Goal: Task Accomplishment & Management: Manage account settings

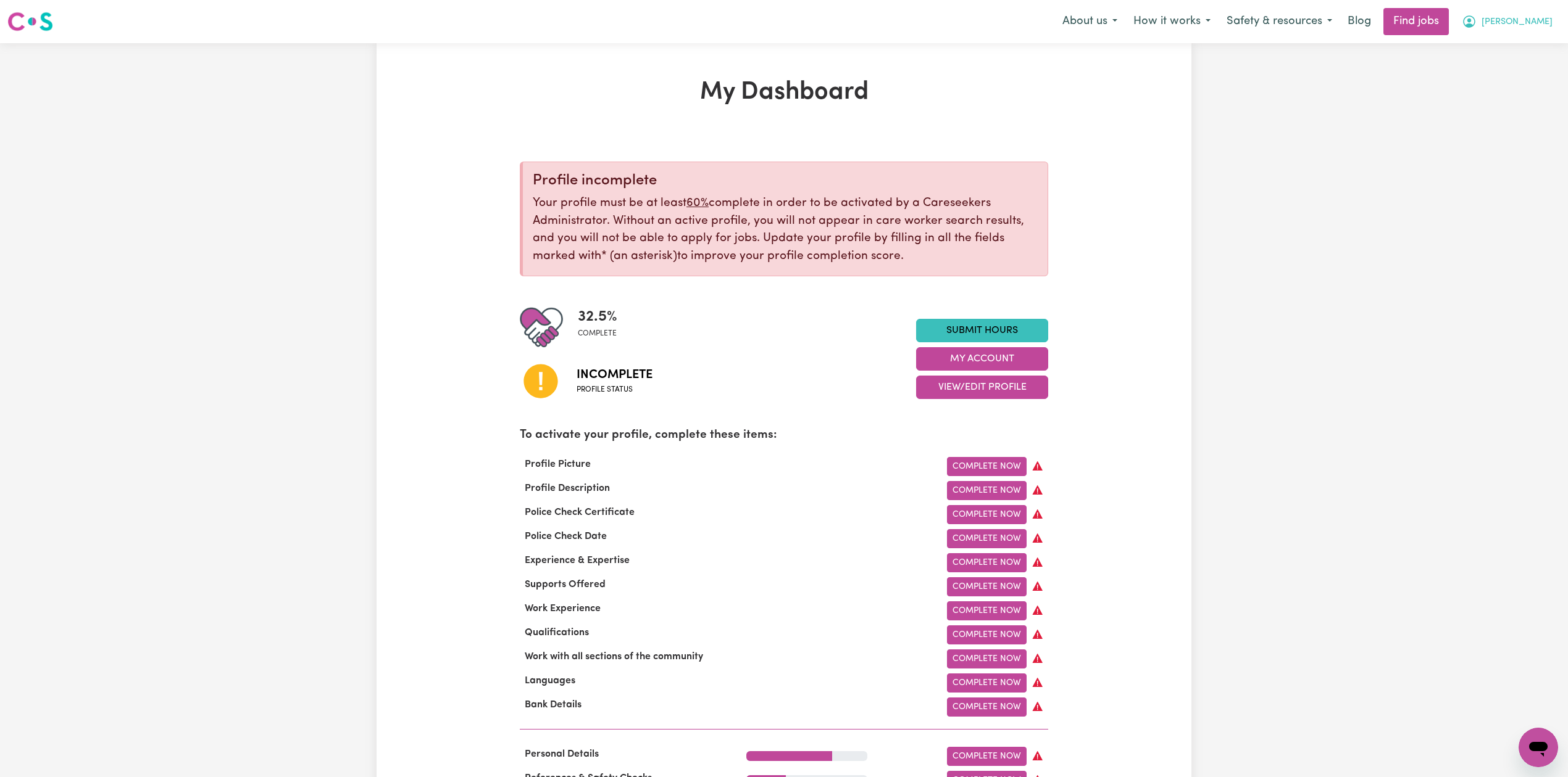
click at [1520, 17] on span "[PERSON_NAME]" at bounding box center [1517, 22] width 71 height 14
click at [1512, 89] on link "Logout" at bounding box center [1511, 94] width 98 height 24
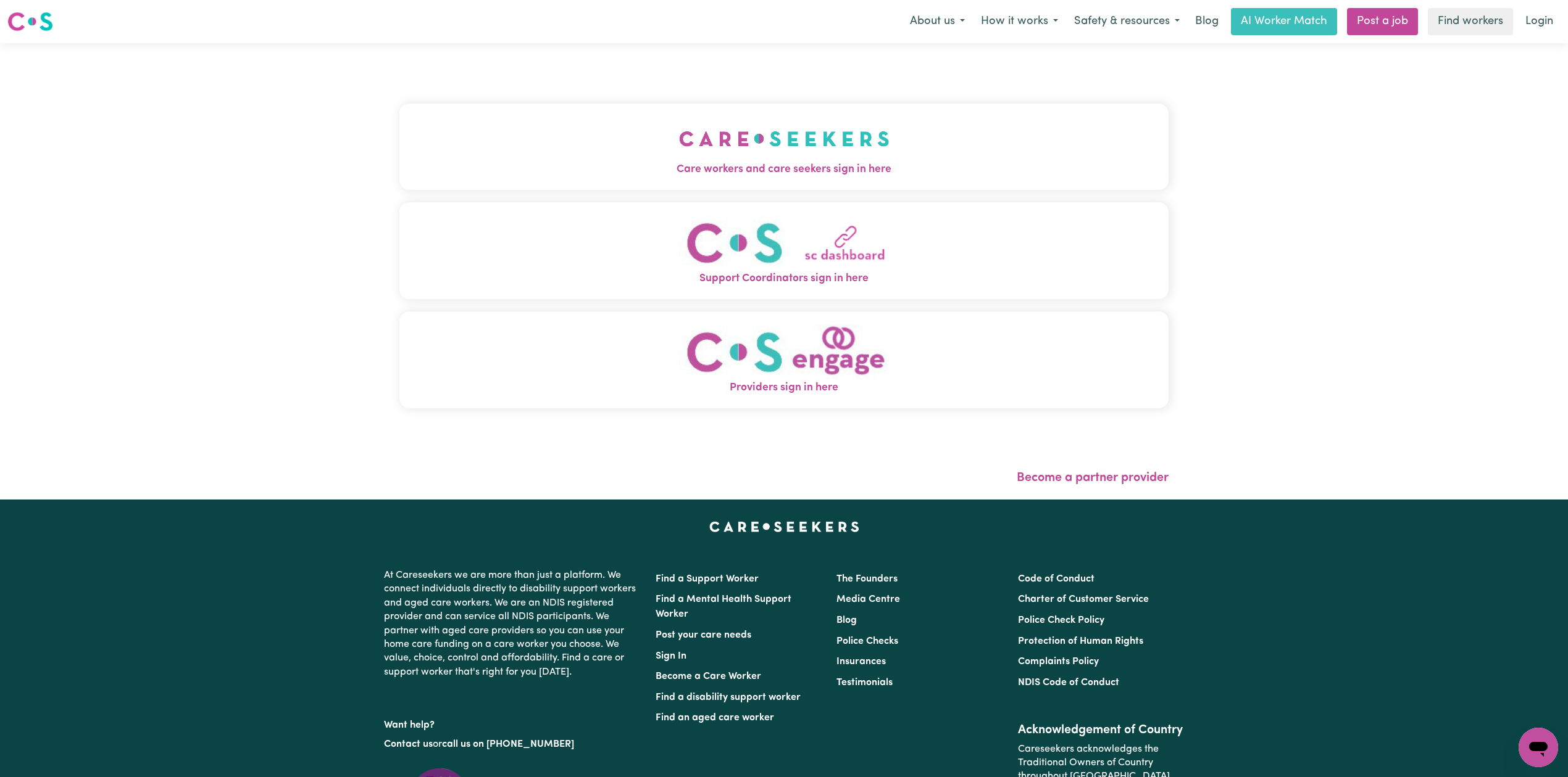
click at [477, 112] on button "Care workers and care seekers sign in here" at bounding box center [783, 147] width 769 height 86
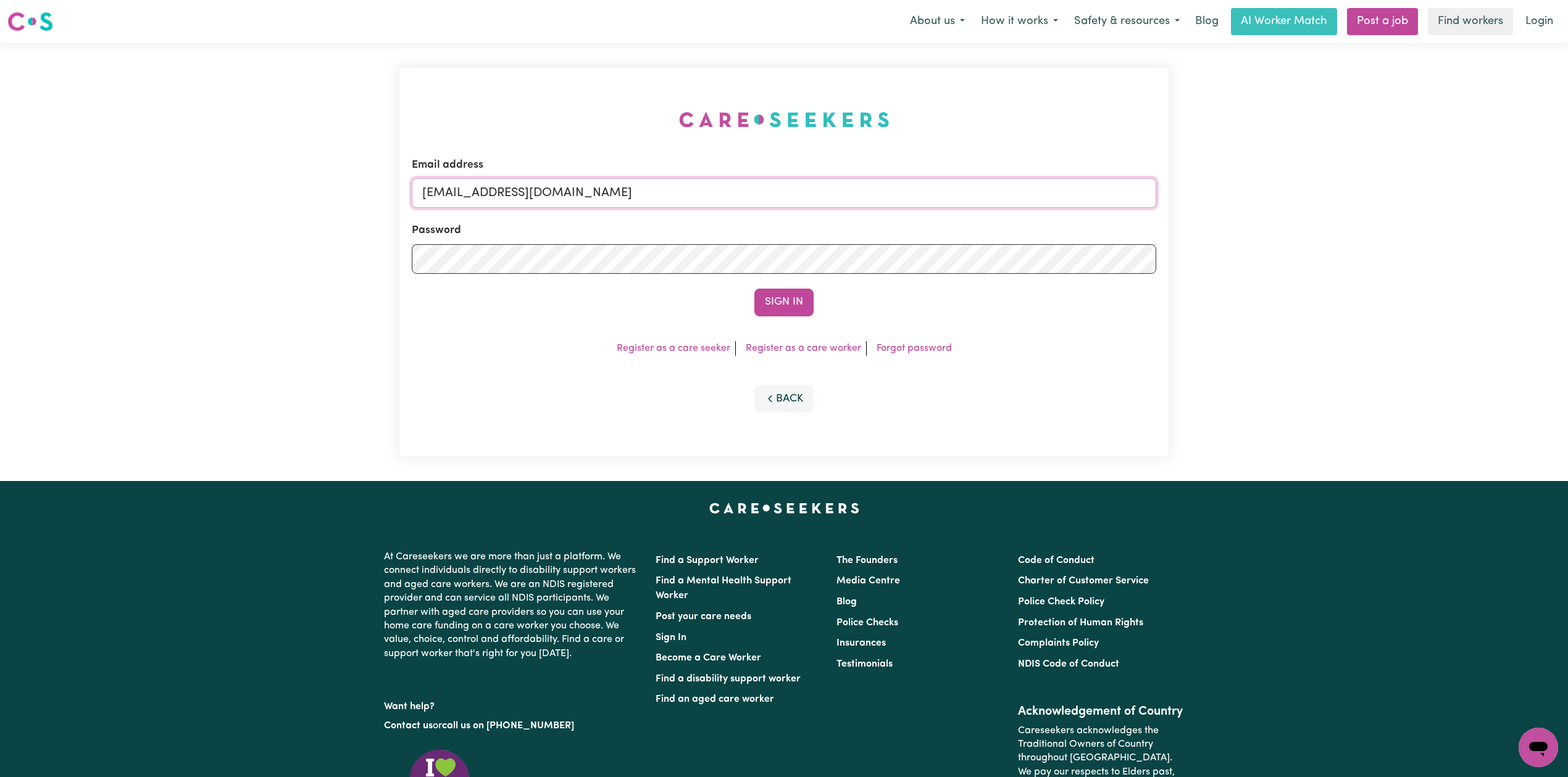
click at [592, 194] on input "[EMAIL_ADDRESS][DOMAIN_NAME]" at bounding box center [784, 193] width 744 height 29
drag, startPoint x: 486, startPoint y: 183, endPoint x: 900, endPoint y: 197, distance: 414.2
click at [900, 197] on input "Superuser~[EMAIL_ADDRESS][DOMAIN_NAME]" at bounding box center [784, 193] width 744 height 29
type input "Superuser~[EMAIL_ADDRESS][DOMAIN_NAME]"
click at [800, 305] on button "Sign In" at bounding box center [783, 302] width 60 height 27
